Goal: Contribute content

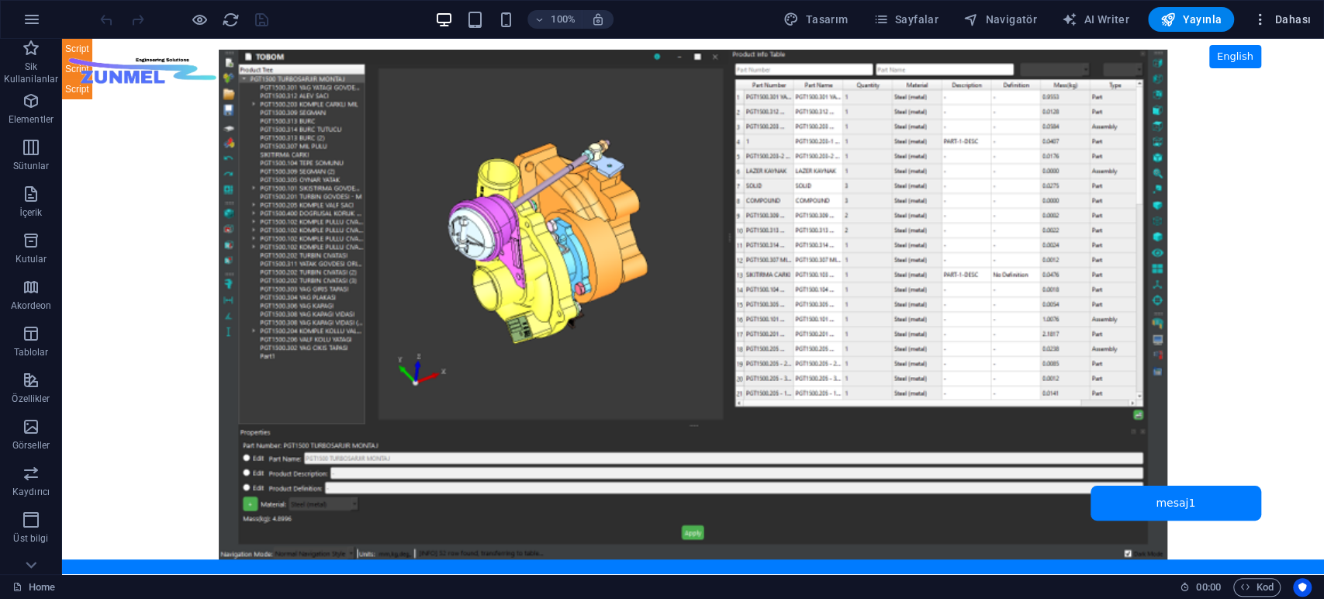
click at [1293, 17] on span "Dahası" at bounding box center [1281, 20] width 58 height 16
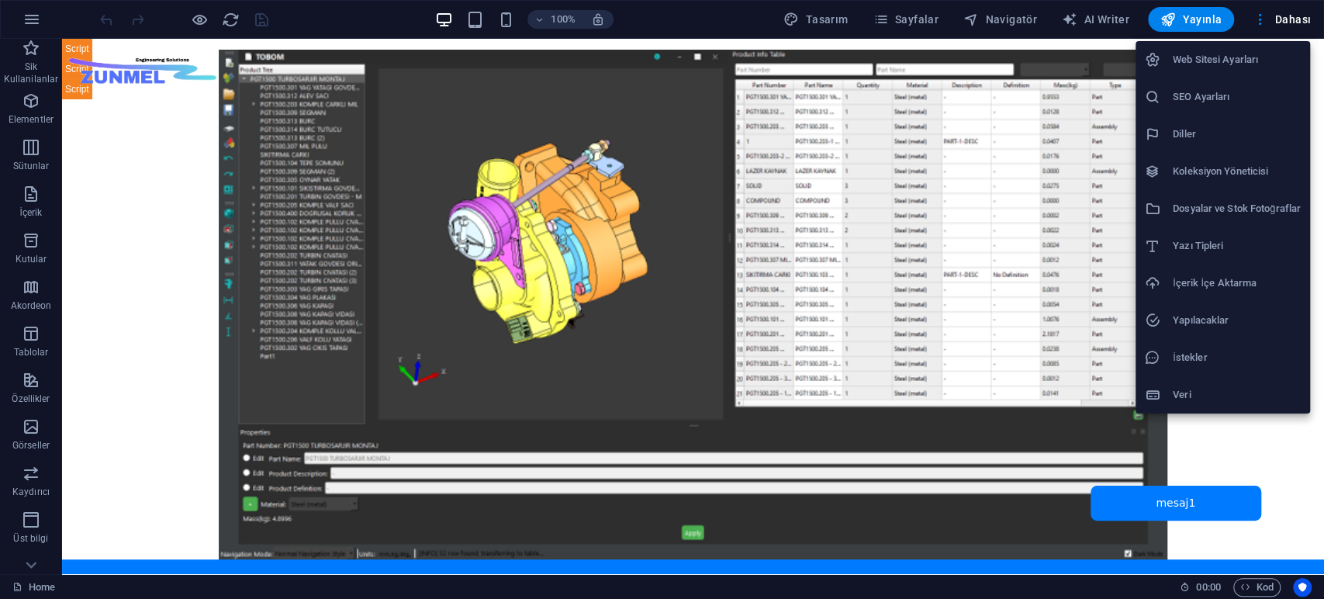
click at [1217, 202] on h6 "Dosyalar ve Stok Fotoğraflar" at bounding box center [1237, 208] width 128 height 19
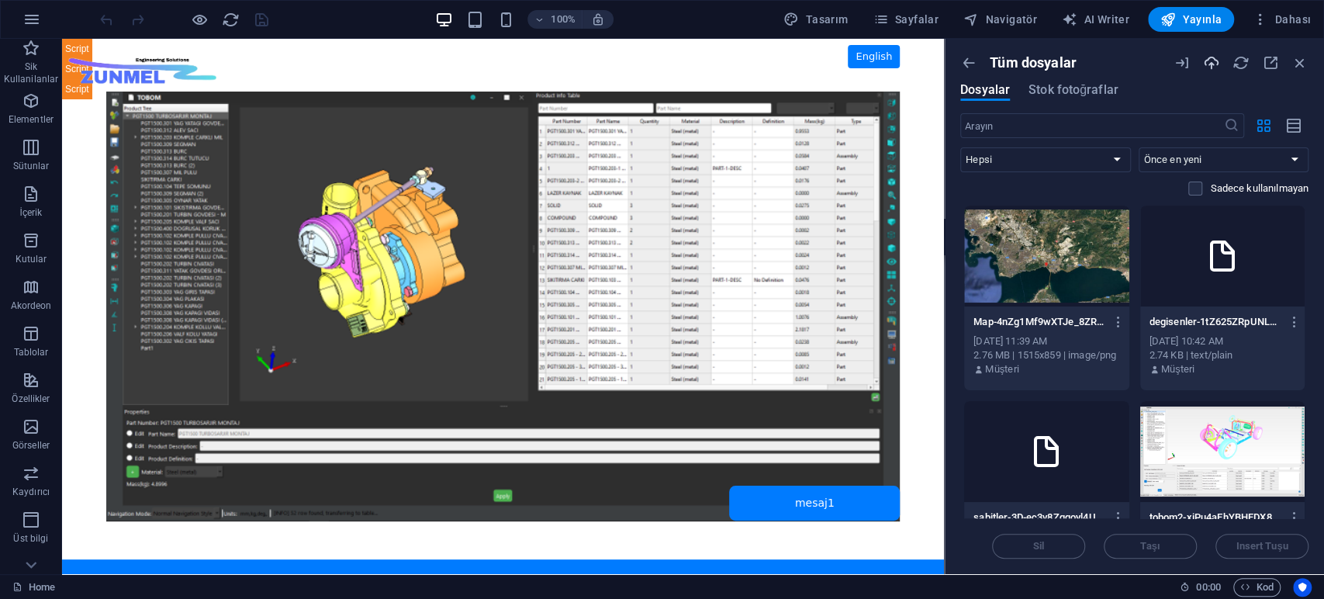
click at [1213, 67] on icon "button" at bounding box center [1211, 62] width 17 height 17
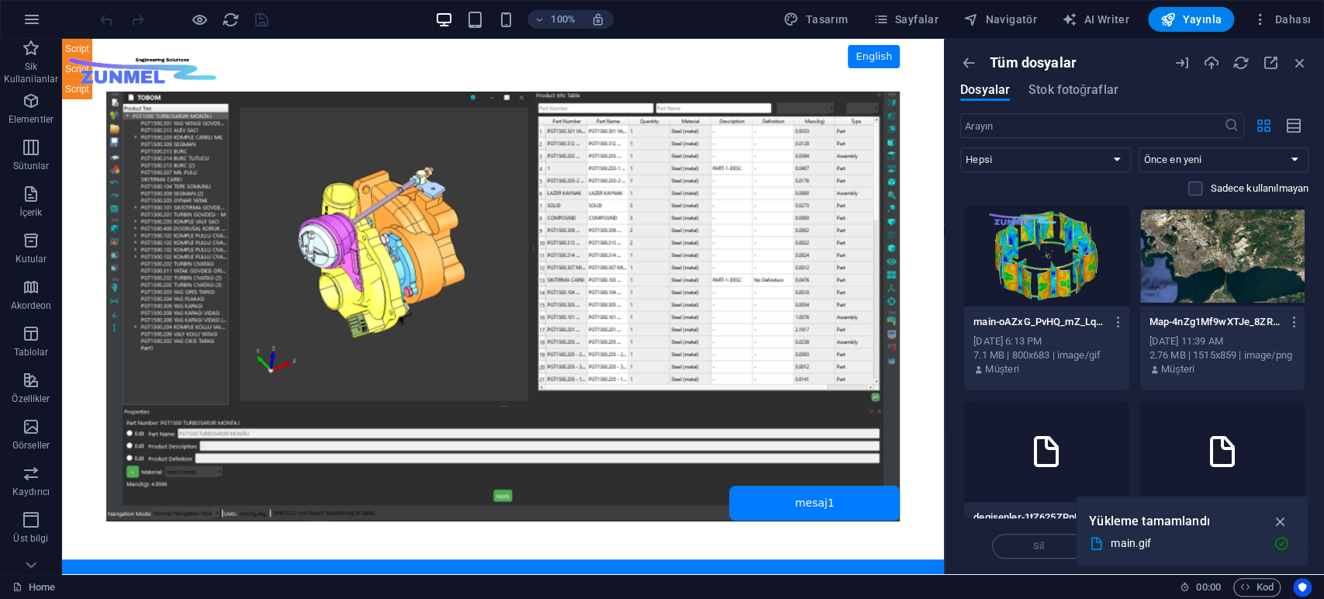
click at [806, 308] on body "Skip to main content ZUNMEL – TR/EN, Sol Menü, Tam Ekran Slider, Mesaj Kutusu E…" at bounding box center [503, 306] width 882 height 535
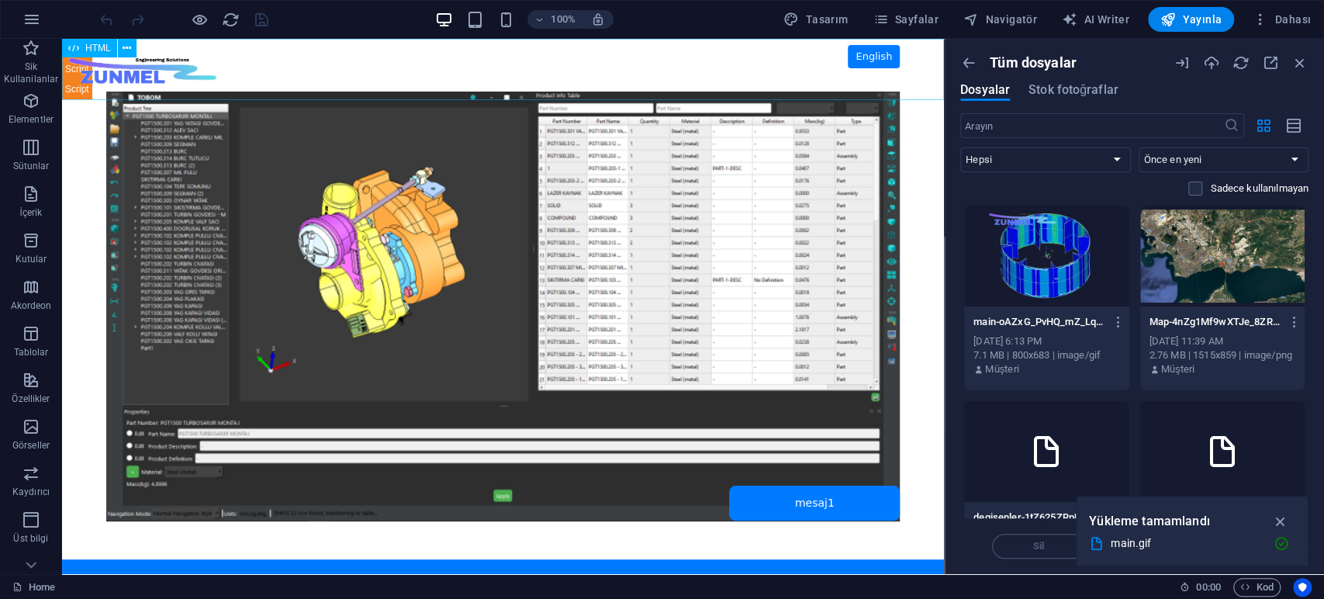
click at [93, 47] on span "HTML" at bounding box center [98, 47] width 26 height 9
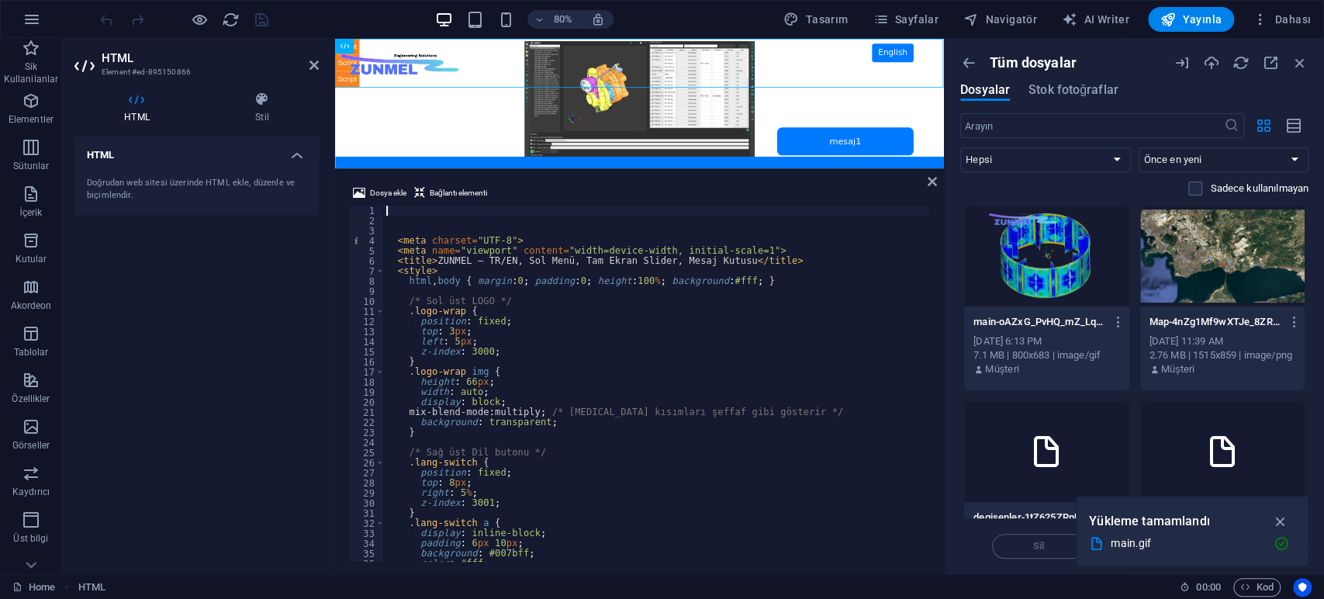
scroll to position [154, 0]
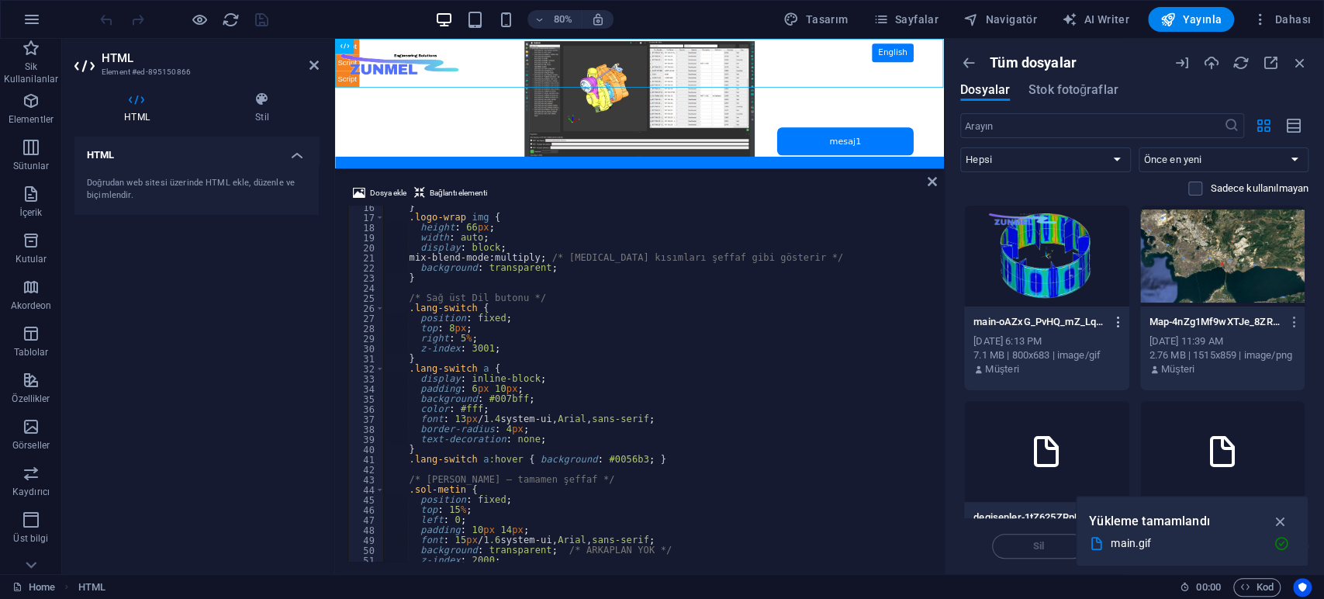
click at [1116, 323] on icon "button" at bounding box center [1118, 322] width 15 height 14
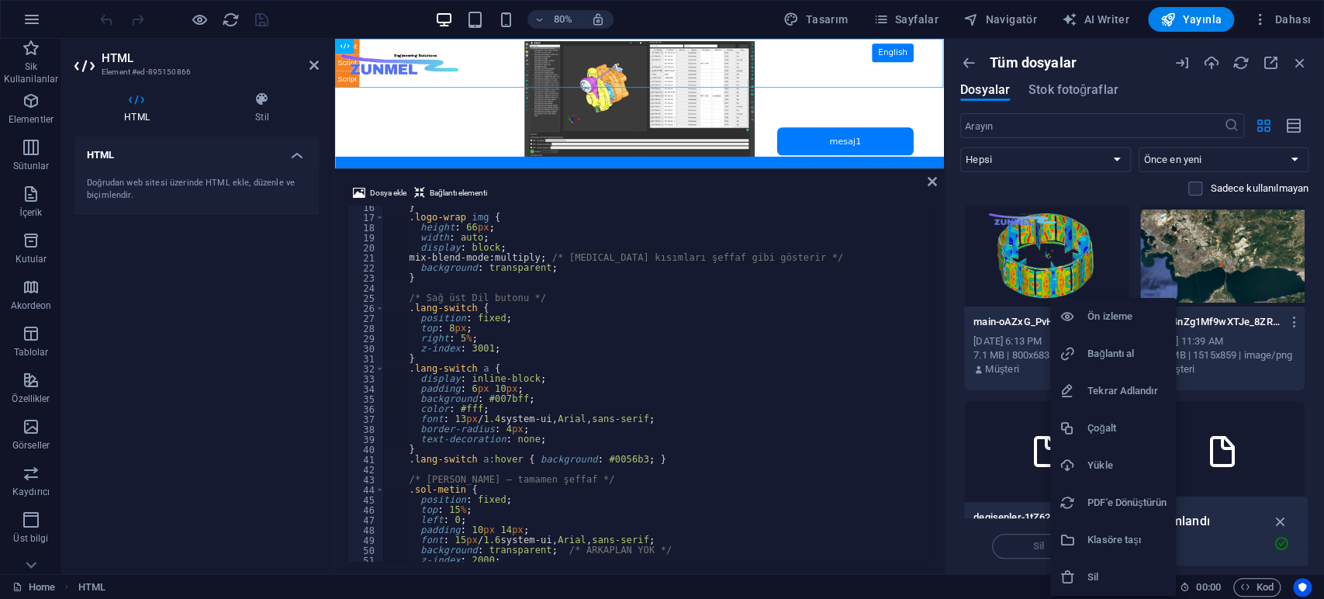
click at [1117, 348] on h6 "Bağlantı al" at bounding box center [1126, 353] width 79 height 19
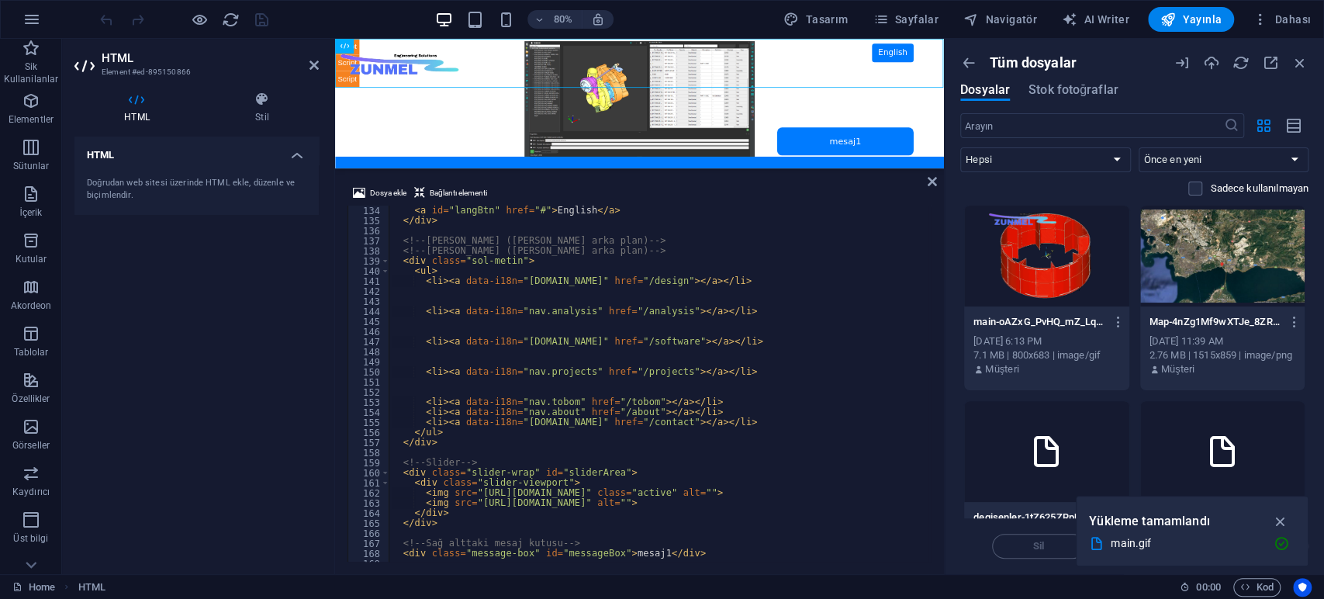
scroll to position [1392, 0]
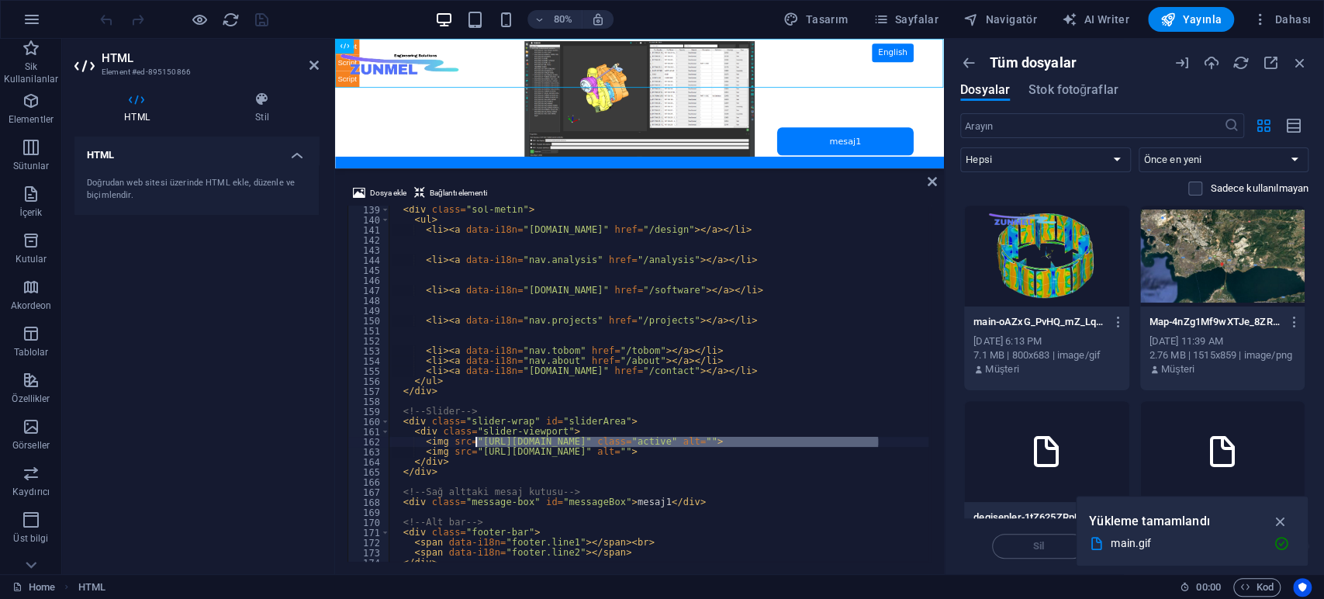
drag, startPoint x: 877, startPoint y: 440, endPoint x: 476, endPoint y: 444, distance: 400.9
click at [476, 444] on div "< div class = "sol-metin" > < ul > < li > < a data-i18n = "nav.design" href = "…" at bounding box center [716, 391] width 654 height 373
click at [1117, 321] on icon "button" at bounding box center [1118, 322] width 15 height 14
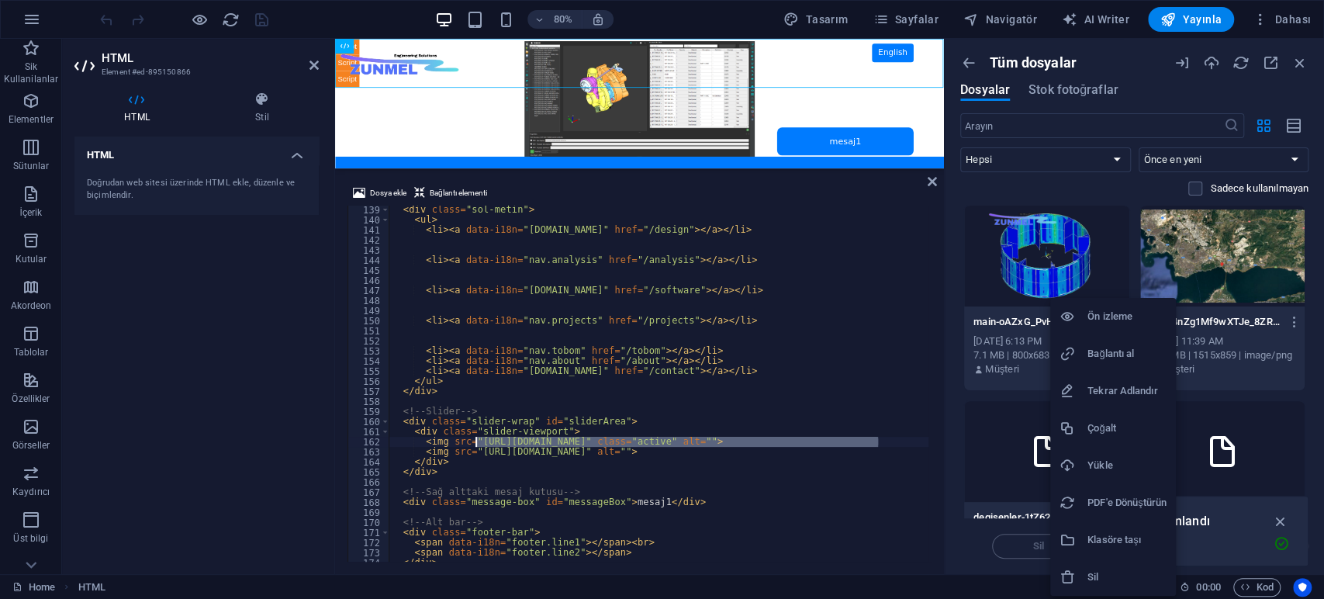
click at [1120, 352] on h6 "Bağlantı al" at bounding box center [1126, 353] width 79 height 19
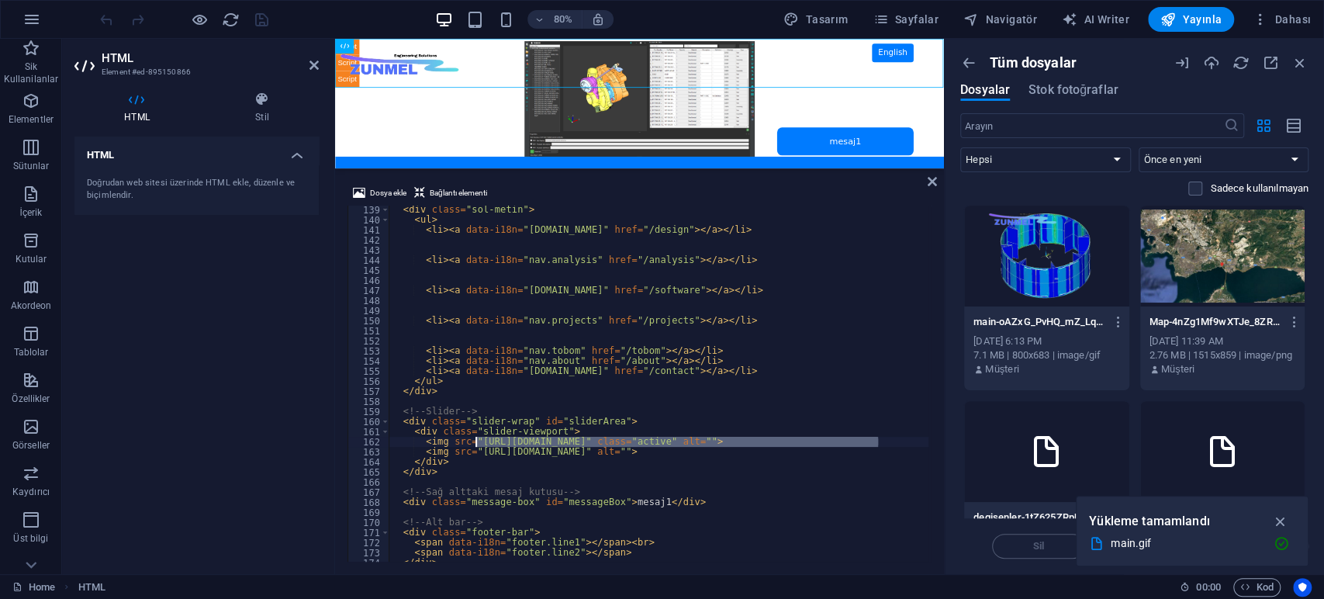
click at [864, 450] on div "< div class = "sol-metin" > < ul > < li > < a data-i18n = "nav.design" href = "…" at bounding box center [716, 391] width 654 height 373
drag, startPoint x: 877, startPoint y: 443, endPoint x: 474, endPoint y: 444, distance: 403.2
click at [474, 444] on div "< div class = "sol-metin" > < ul > < li > < a data-i18n = "nav.design" href = "…" at bounding box center [716, 391] width 654 height 373
paste textarea "949353/main-oAZxG_PvHQ_mZ_LqMBF0Ow.gif"
type textarea "<img src="https://cdn1.site-media.eu/images/0/18949353/main-oAZxG_PvHQ_mZ_LqMBF…"
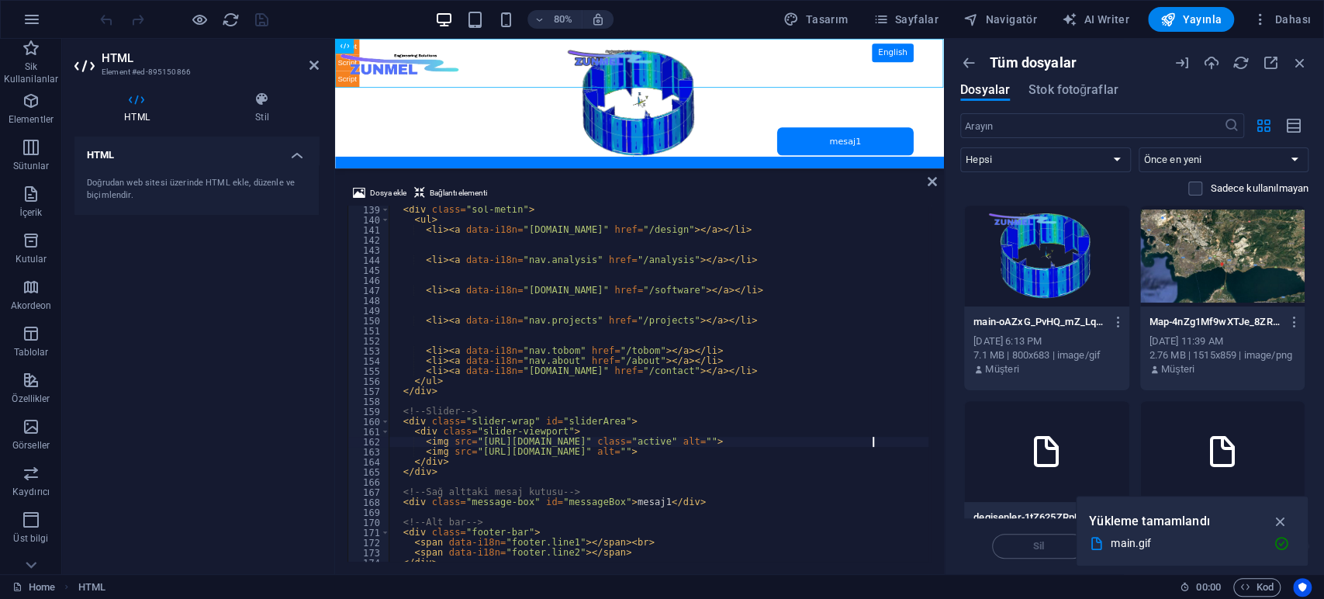
click at [271, 313] on div "HTML Doğrudan web sitesi üzerinde HTML ekle, düzenle ve biçimlendir." at bounding box center [196, 348] width 244 height 425
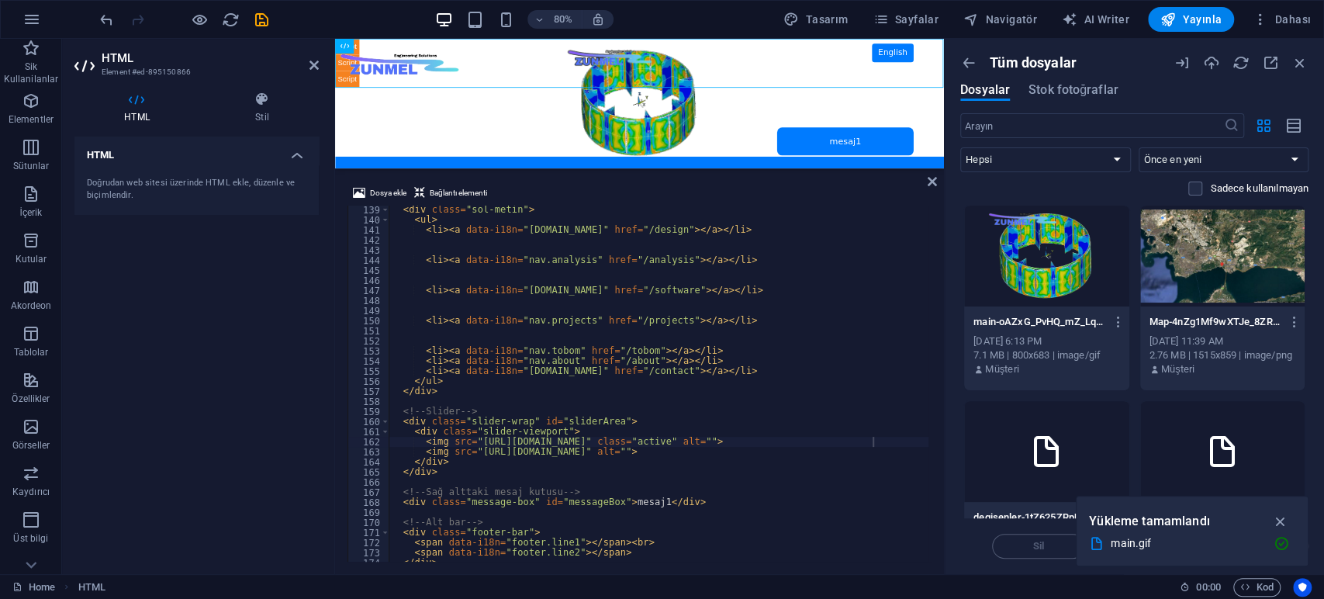
click at [231, 303] on div "HTML Doğrudan web sitesi üzerinde HTML ekle, düzenle ve biçimlendir." at bounding box center [196, 348] width 244 height 425
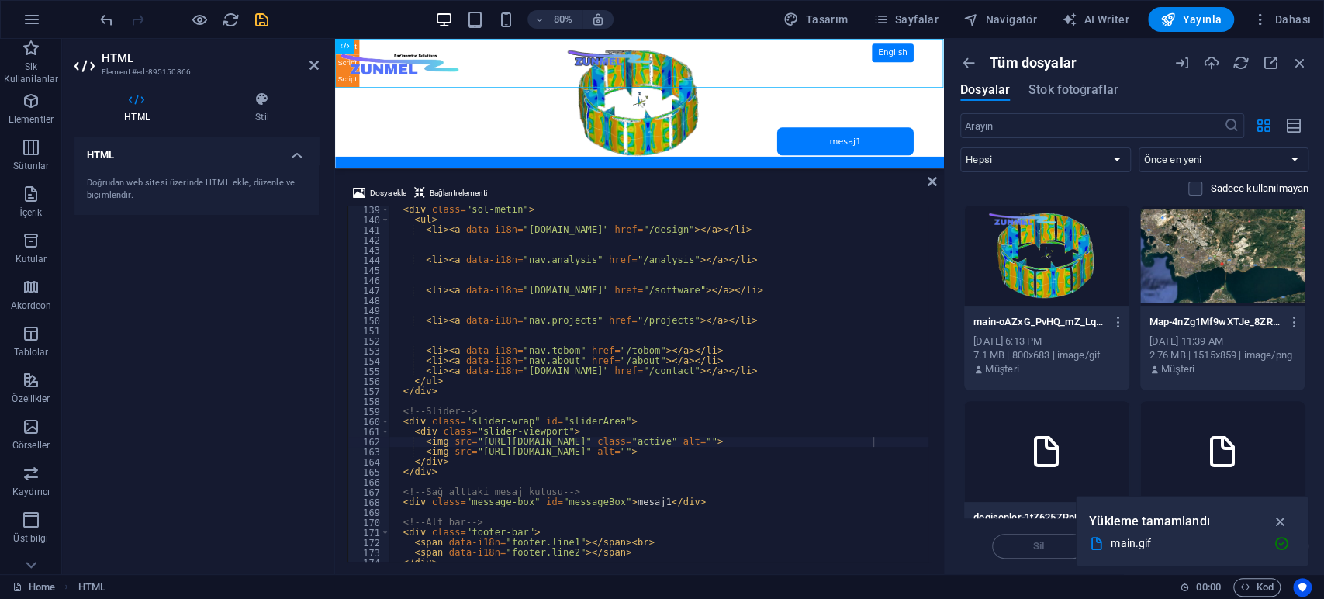
click at [267, 20] on icon "save" at bounding box center [262, 20] width 18 height 18
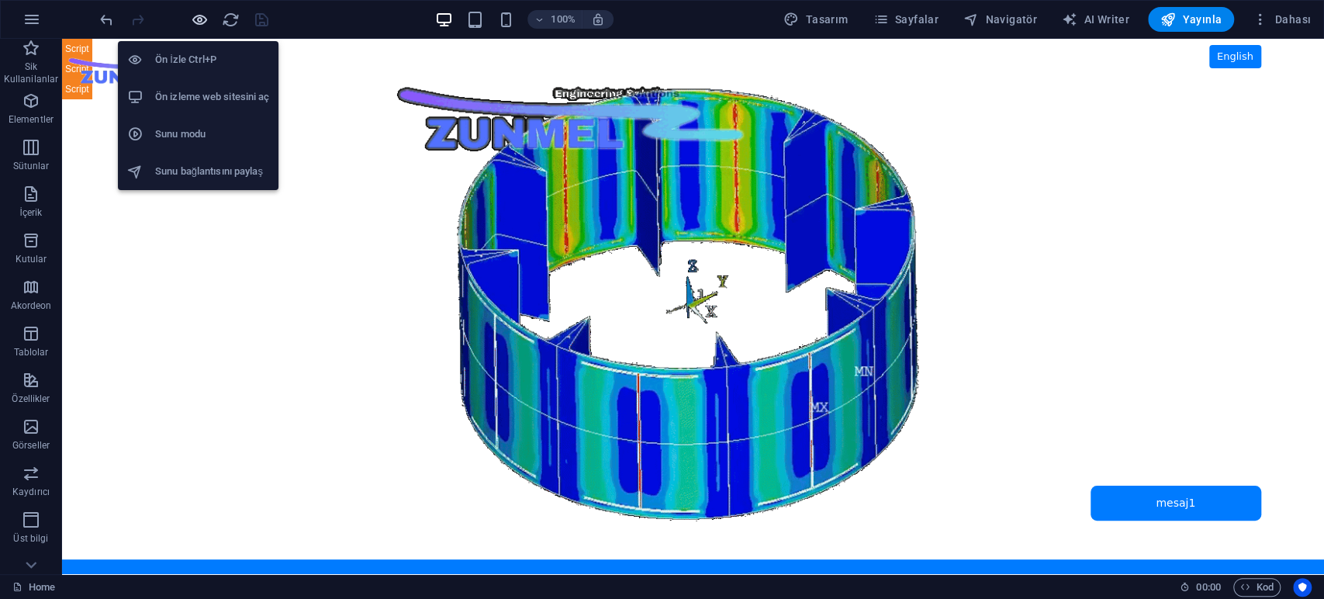
click at [199, 18] on icon "button" at bounding box center [200, 20] width 18 height 18
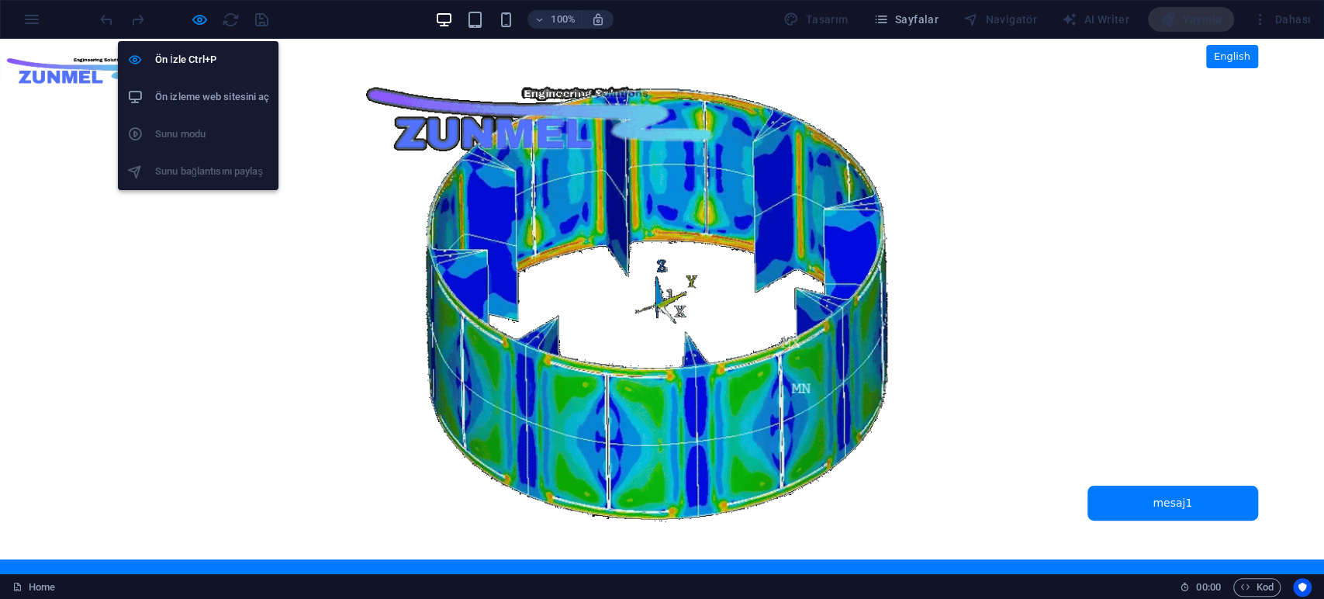
click at [207, 98] on h6 "Ön izleme web sitesini aç" at bounding box center [212, 97] width 114 height 19
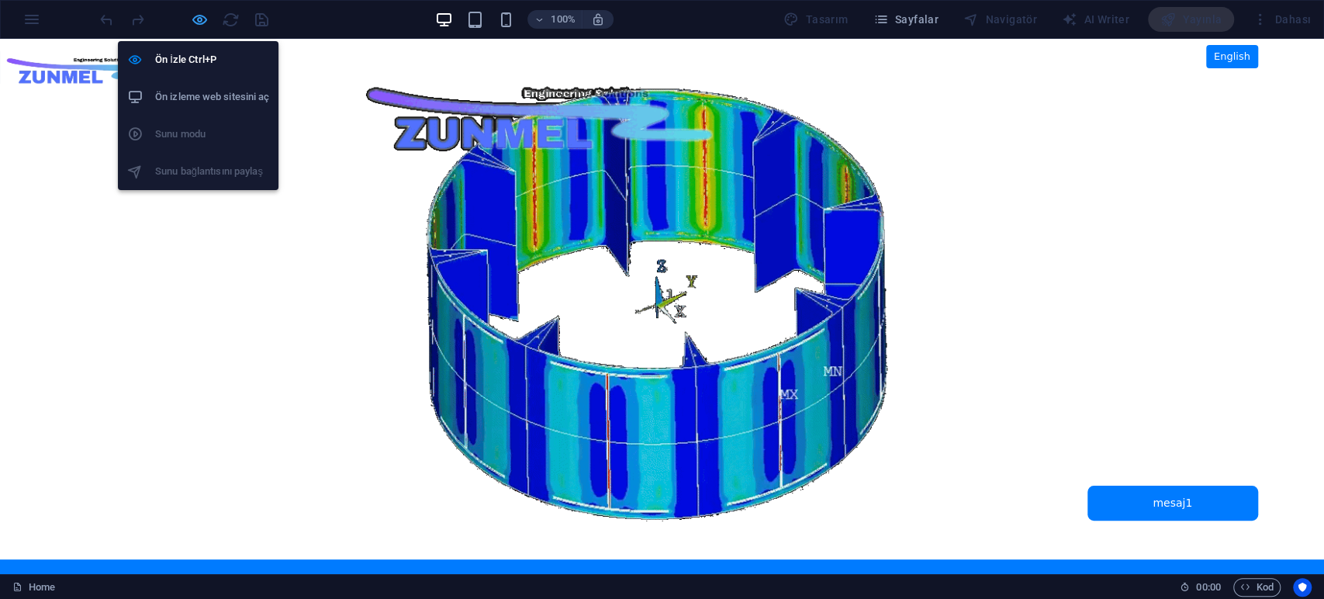
click at [196, 20] on icon "button" at bounding box center [200, 20] width 18 height 18
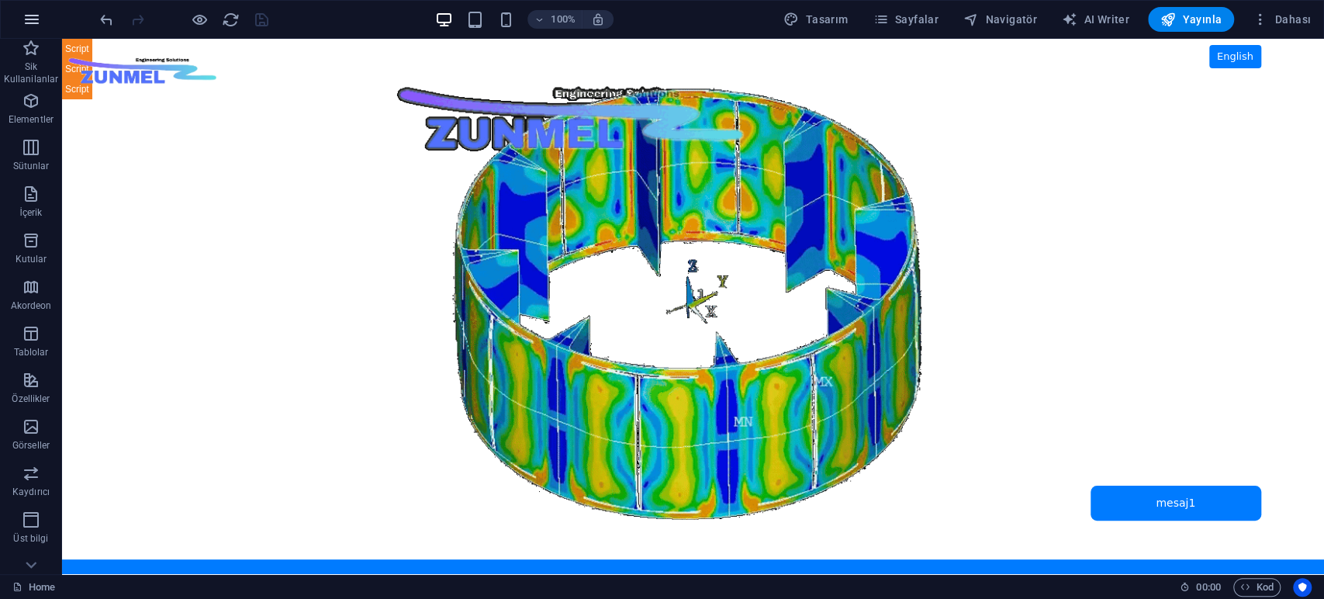
click at [36, 22] on icon "button" at bounding box center [31, 19] width 19 height 19
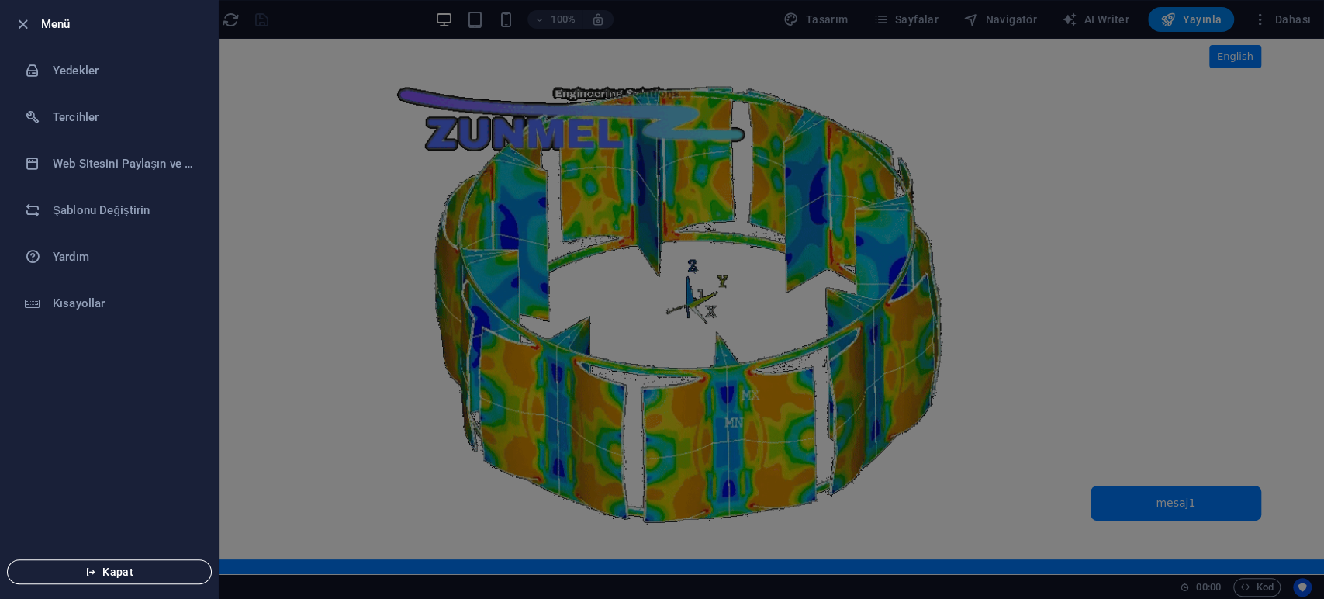
click at [109, 566] on span "Kapat" at bounding box center [109, 571] width 178 height 12
